Goal: Task Accomplishment & Management: Use online tool/utility

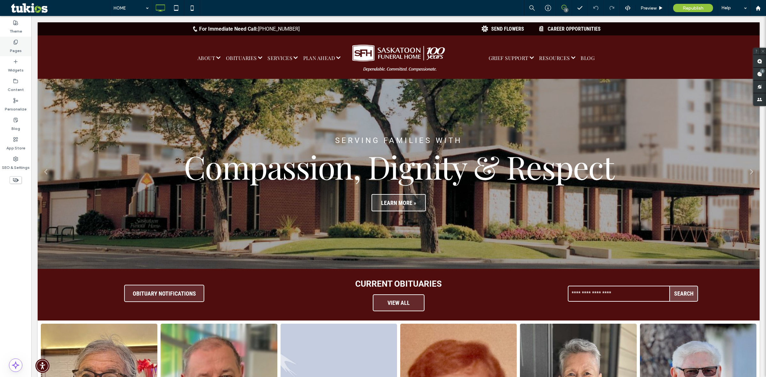
drag, startPoint x: 0, startPoint y: 0, endPoint x: 15, endPoint y: 43, distance: 46.0
click at [15, 43] on icon at bounding box center [15, 42] width 5 height 5
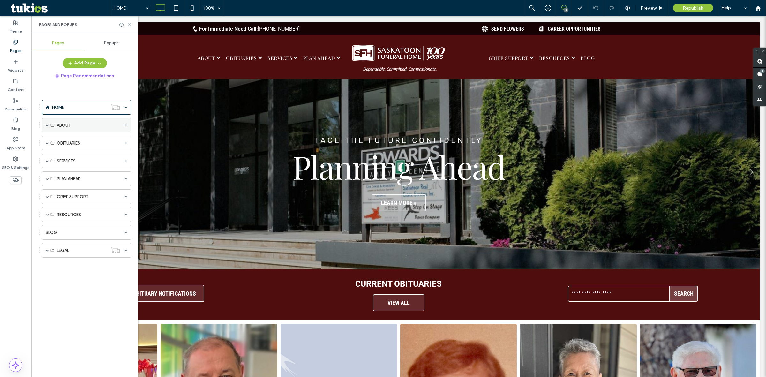
click at [56, 125] on div "ABOUT" at bounding box center [86, 125] width 89 height 15
click at [46, 125] on span at bounding box center [47, 125] width 3 height 3
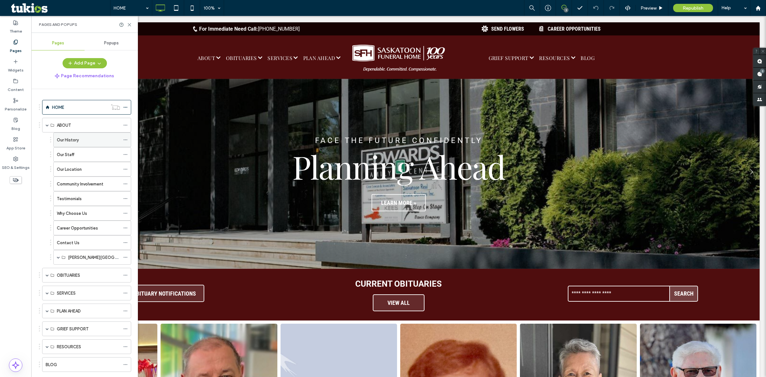
click at [84, 141] on div "Our History" at bounding box center [88, 140] width 63 height 7
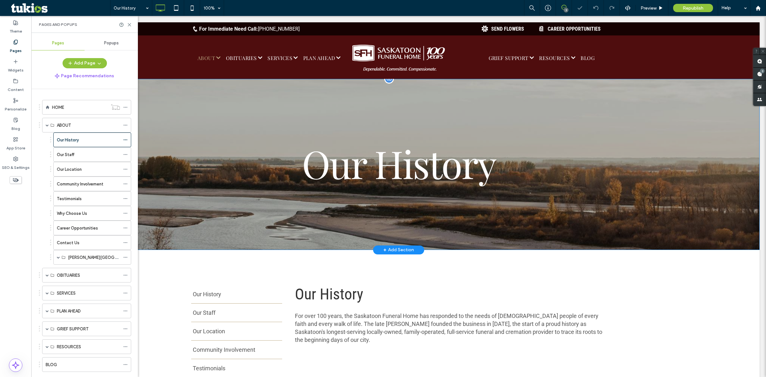
click at [636, 171] on div "Our History Click To Paste Row + Add Section" at bounding box center [399, 164] width 722 height 171
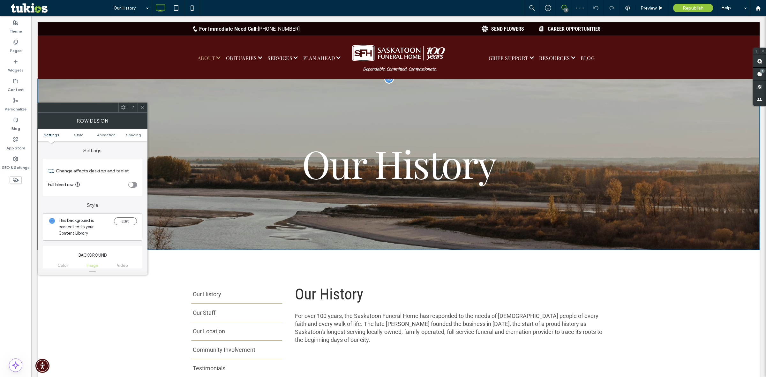
click at [658, 146] on div "Our History Click To Paste Row + Add Section" at bounding box center [399, 164] width 722 height 171
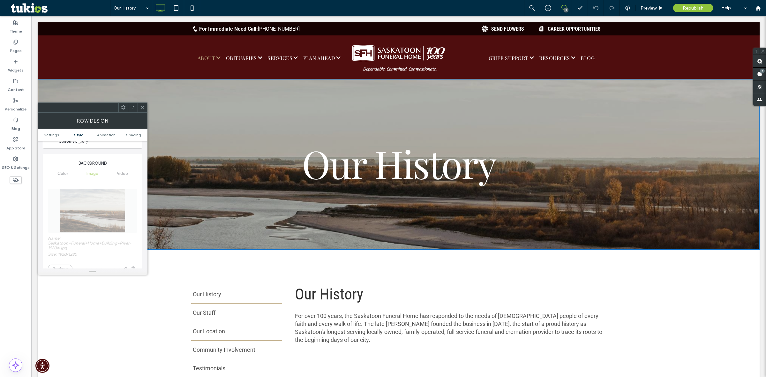
scroll to position [80, 0]
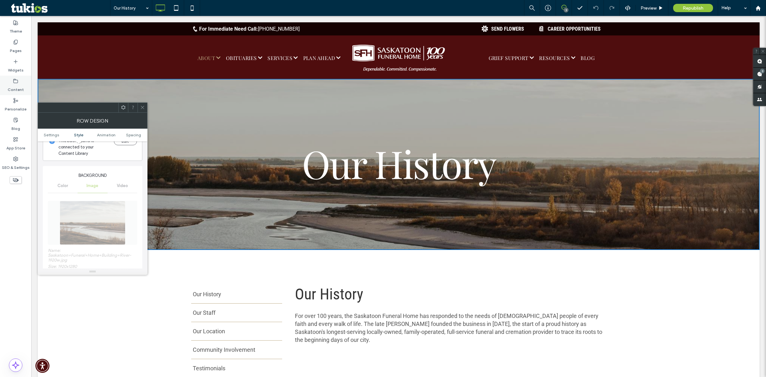
click at [16, 82] on icon at bounding box center [15, 81] width 5 height 5
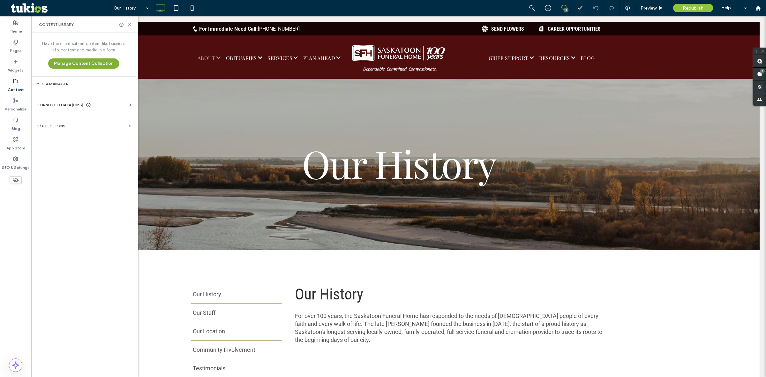
click at [82, 63] on button "Manage Content Collection" at bounding box center [83, 63] width 71 height 10
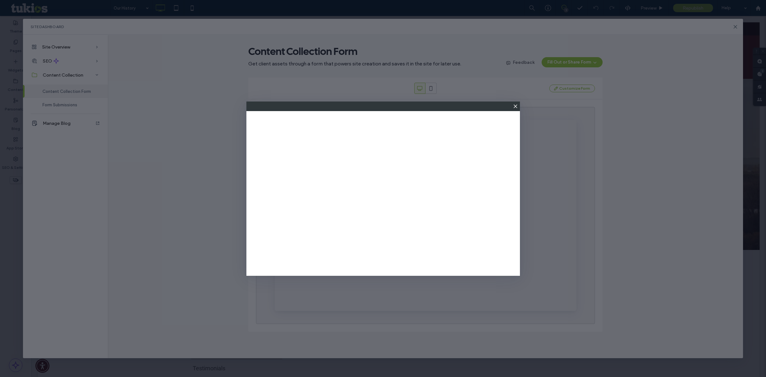
scroll to position [0, 0]
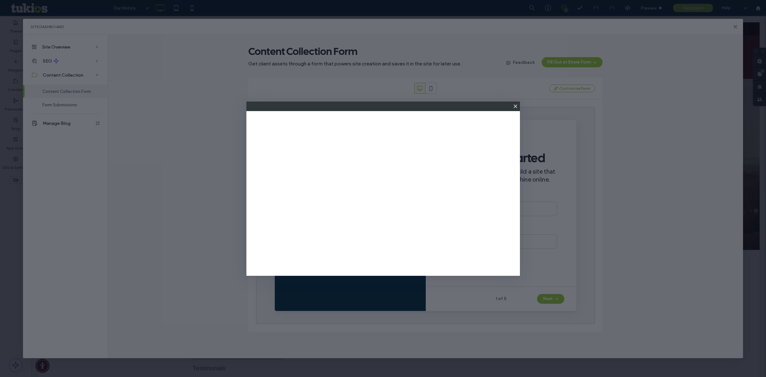
click at [513, 104] on icon at bounding box center [515, 106] width 5 height 5
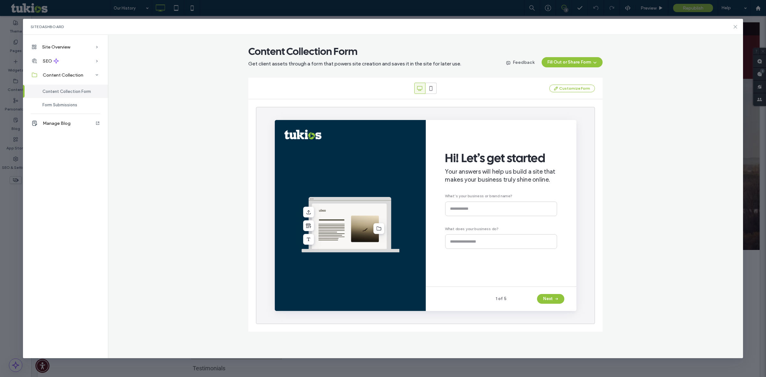
click at [735, 26] on icon at bounding box center [735, 26] width 5 height 5
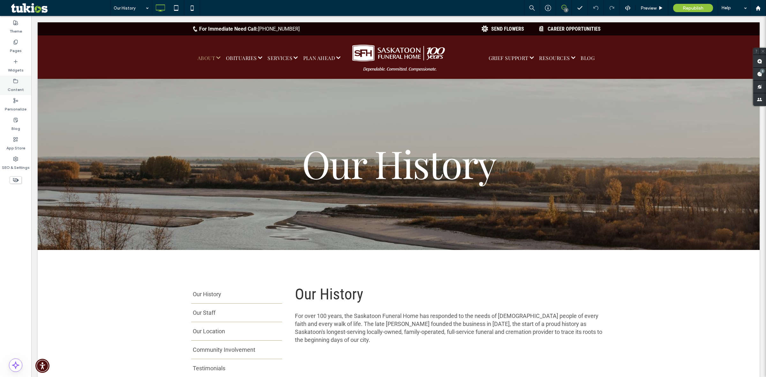
click at [22, 86] on label "Content" at bounding box center [16, 88] width 16 height 9
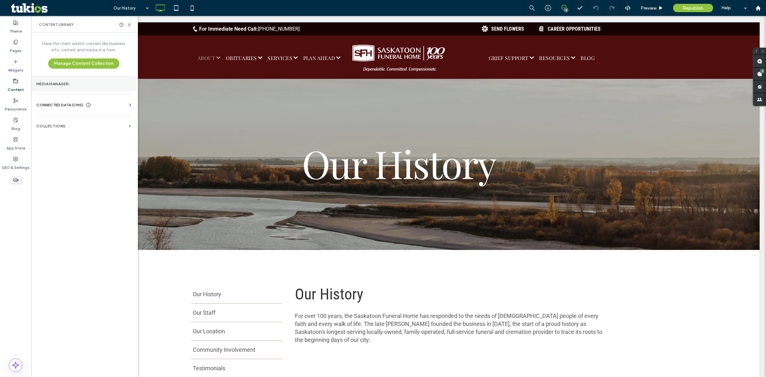
click at [68, 83] on label "Media Manager" at bounding box center [83, 84] width 95 height 4
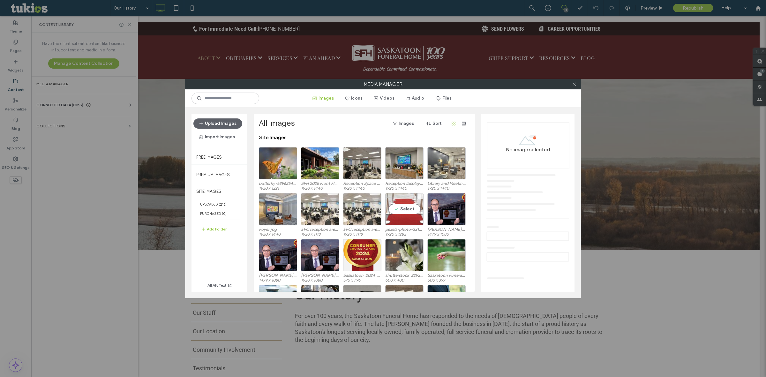
scroll to position [39, 0]
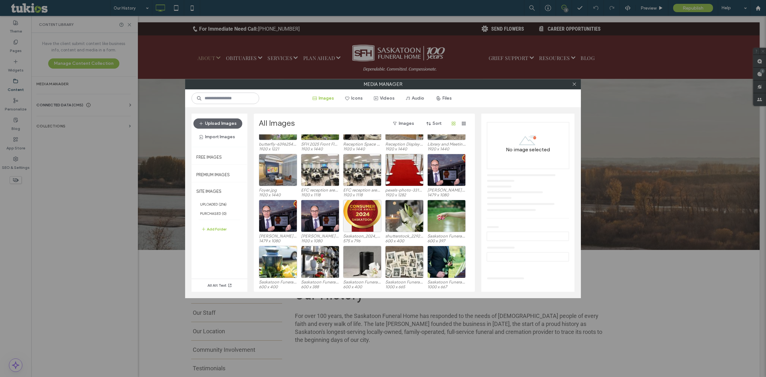
click at [572, 85] on div at bounding box center [575, 85] width 10 height 10
click at [574, 85] on icon at bounding box center [574, 84] width 5 height 5
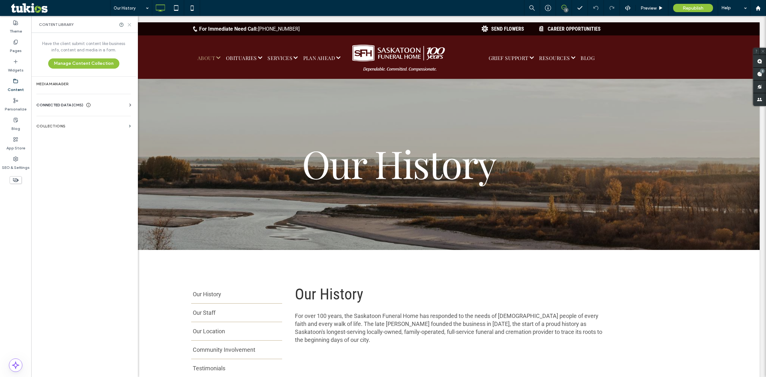
click at [131, 27] on icon at bounding box center [129, 24] width 5 height 5
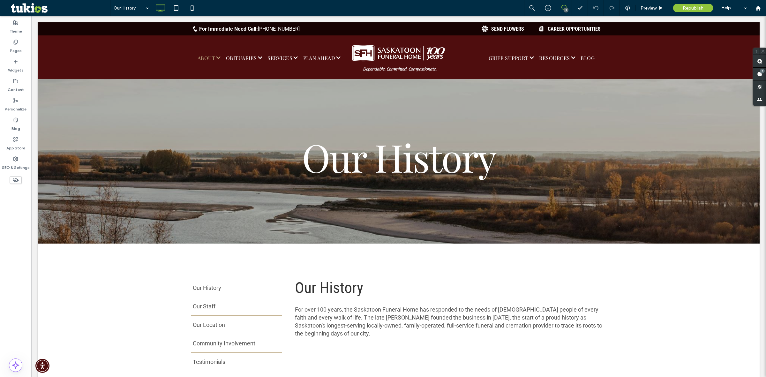
scroll to position [0, 0]
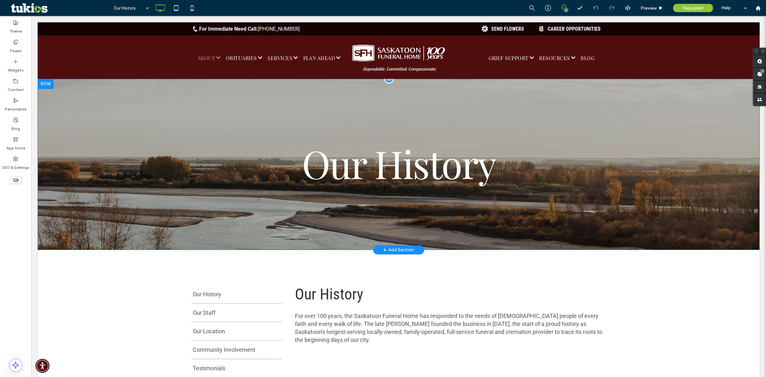
click at [121, 144] on div "Our History Click To Paste Row + Add Section" at bounding box center [399, 164] width 722 height 171
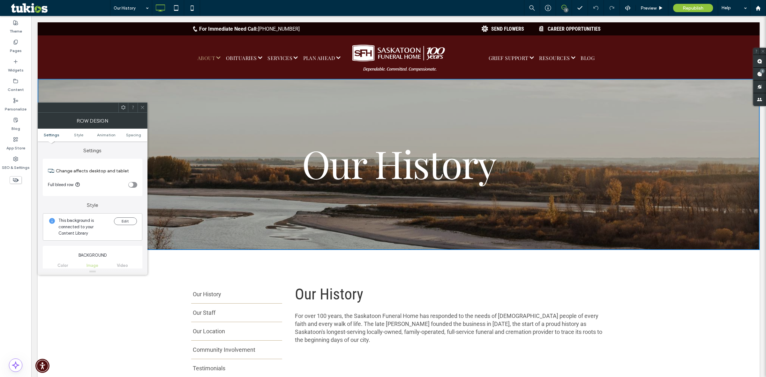
click at [146, 112] on div at bounding box center [143, 108] width 10 height 10
